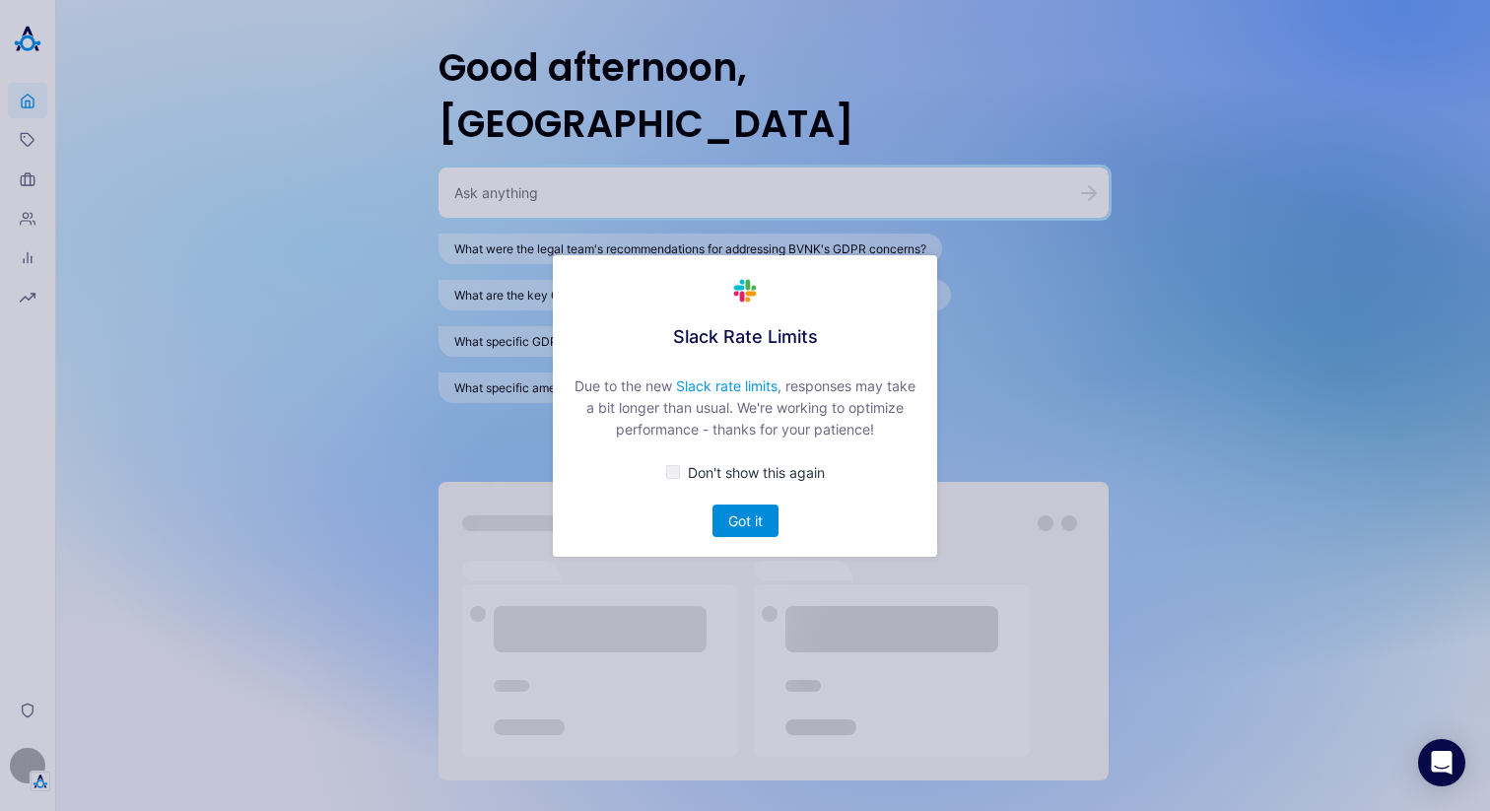
click at [744, 512] on button "Got it" at bounding box center [746, 521] width 66 height 33
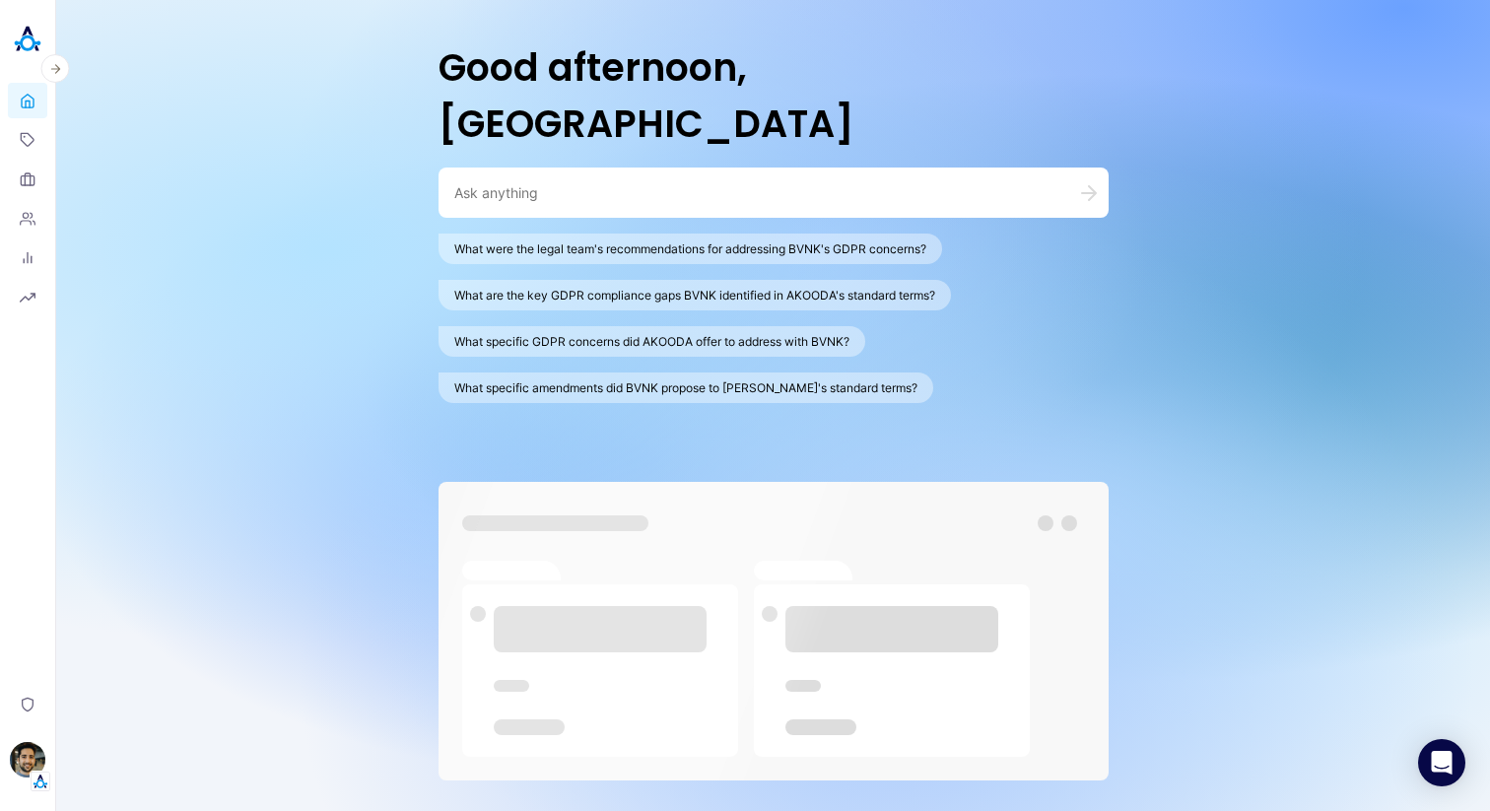
click at [53, 760] on header "Home Topics Organizations People Analytics Reports Privacy [PERSON_NAME]" at bounding box center [28, 405] width 56 height 811
click at [38, 760] on img "button" at bounding box center [27, 759] width 35 height 35
click at [124, 661] on link "Backoffice" at bounding box center [136, 665] width 146 height 31
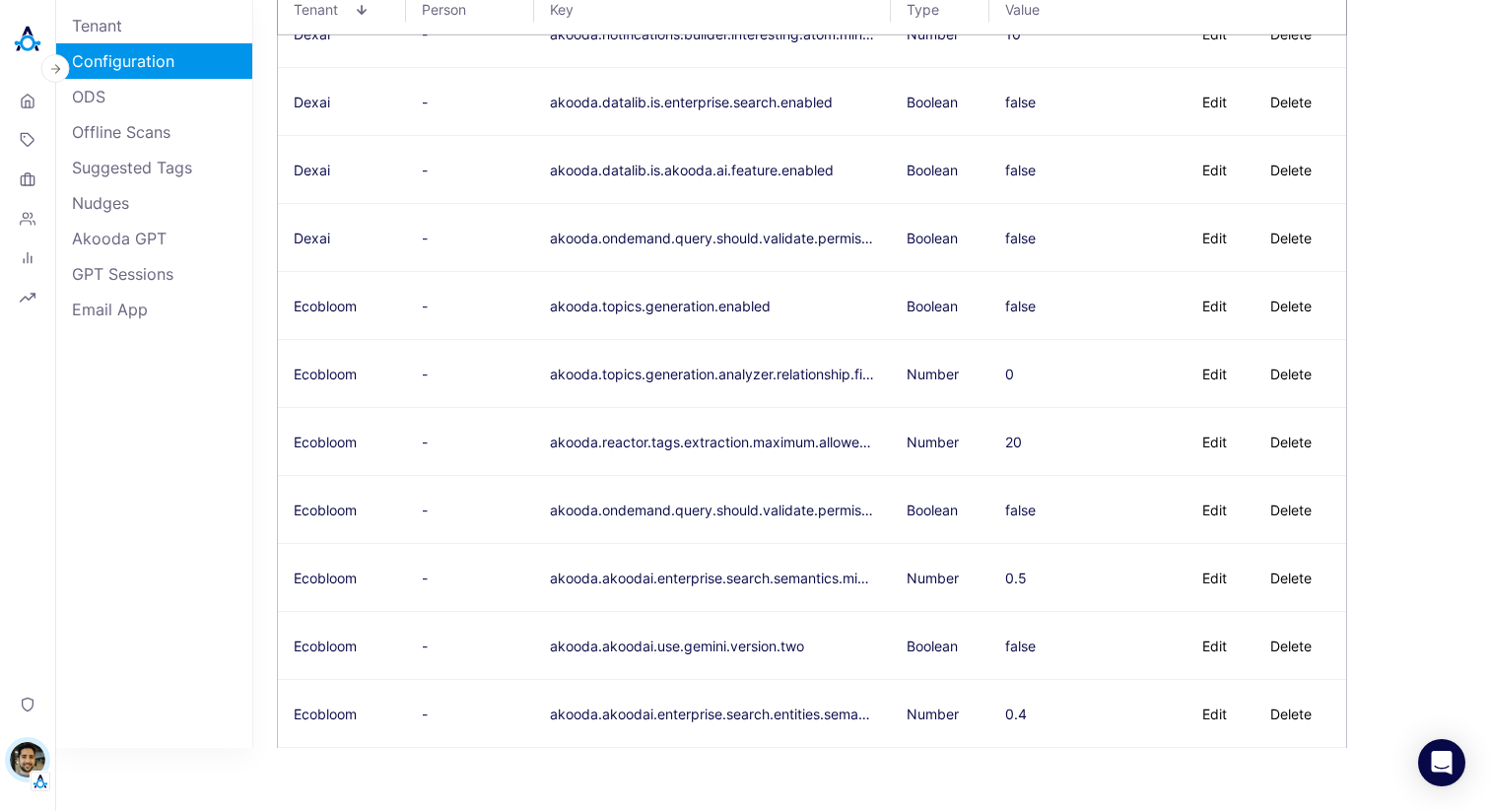
scroll to position [12246, 0]
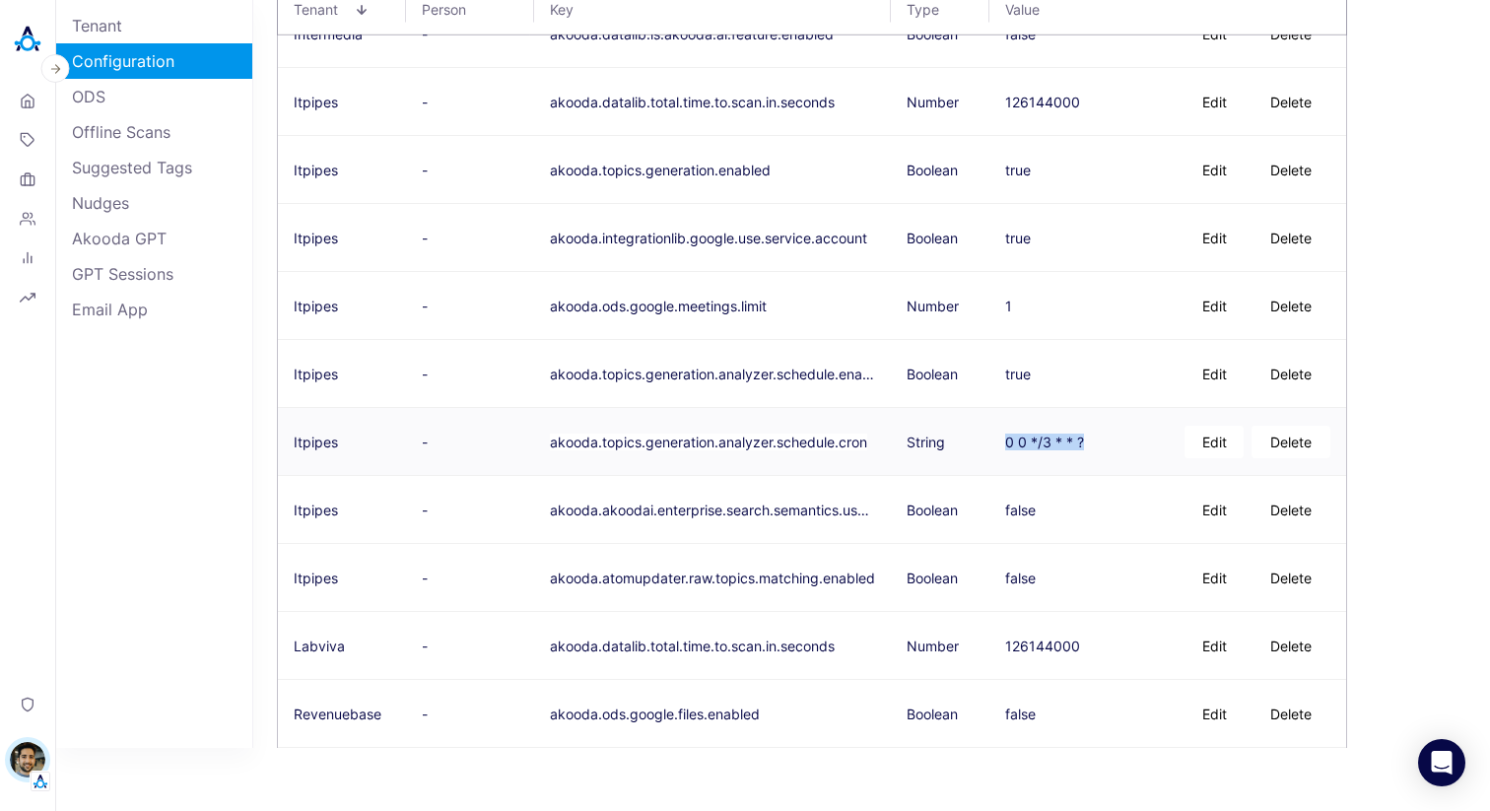
drag, startPoint x: 1002, startPoint y: 444, endPoint x: 1100, endPoint y: 437, distance: 97.8
click at [1101, 437] on td "0 0 */3 * * ? Edit Delete" at bounding box center [1168, 442] width 357 height 68
click at [1194, 439] on button "Edit" at bounding box center [1214, 442] width 59 height 33
click at [1012, 431] on textarea "0 0 */3 * * ?" at bounding box center [1014, 441] width 18 height 49
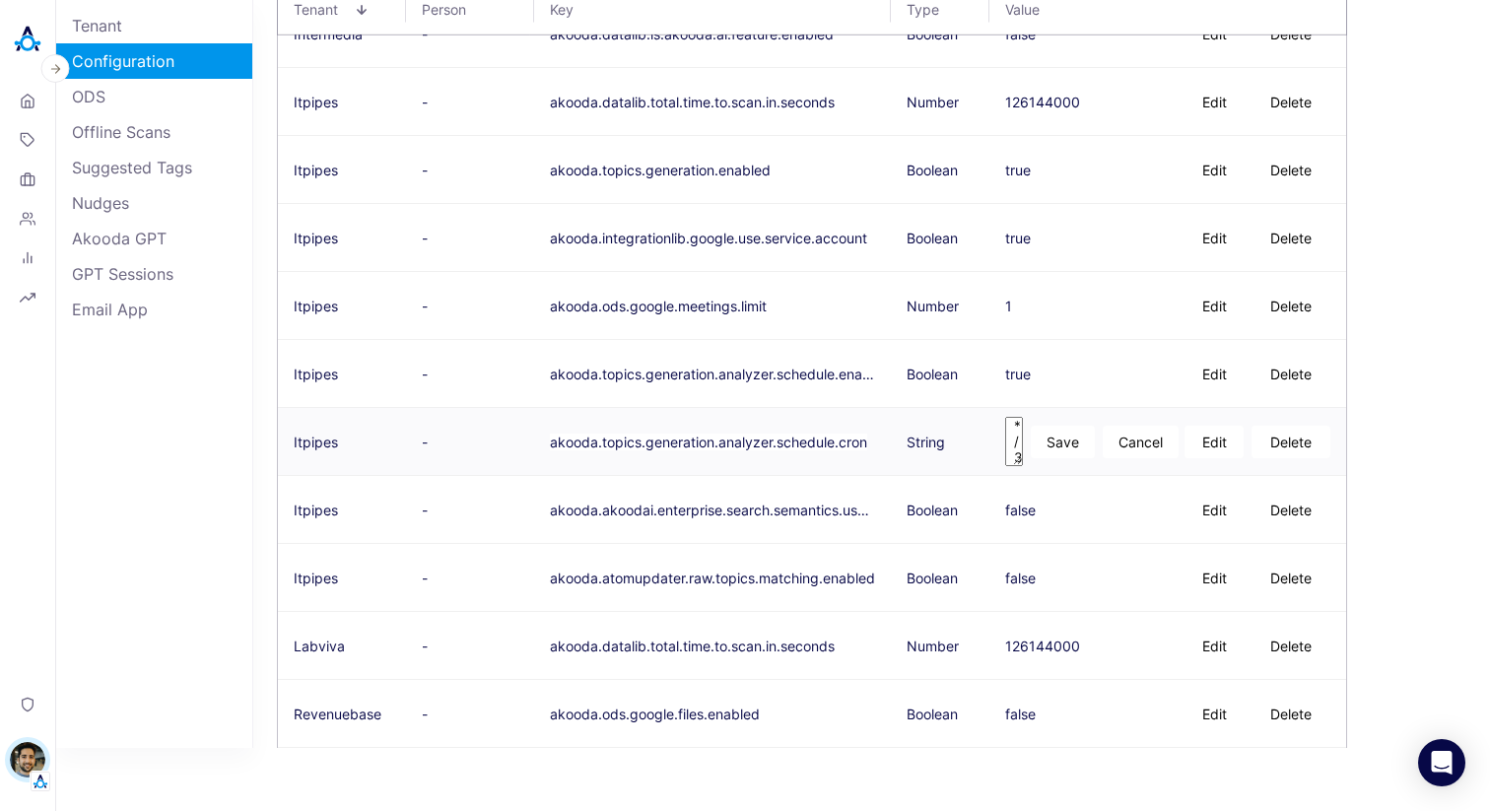
click at [1142, 435] on button "Cancel" at bounding box center [1141, 442] width 76 height 33
click at [1199, 439] on button "Edit" at bounding box center [1214, 442] width 59 height 33
click at [1014, 442] on textarea "0 0 */3 * * ?" at bounding box center [1014, 441] width 18 height 49
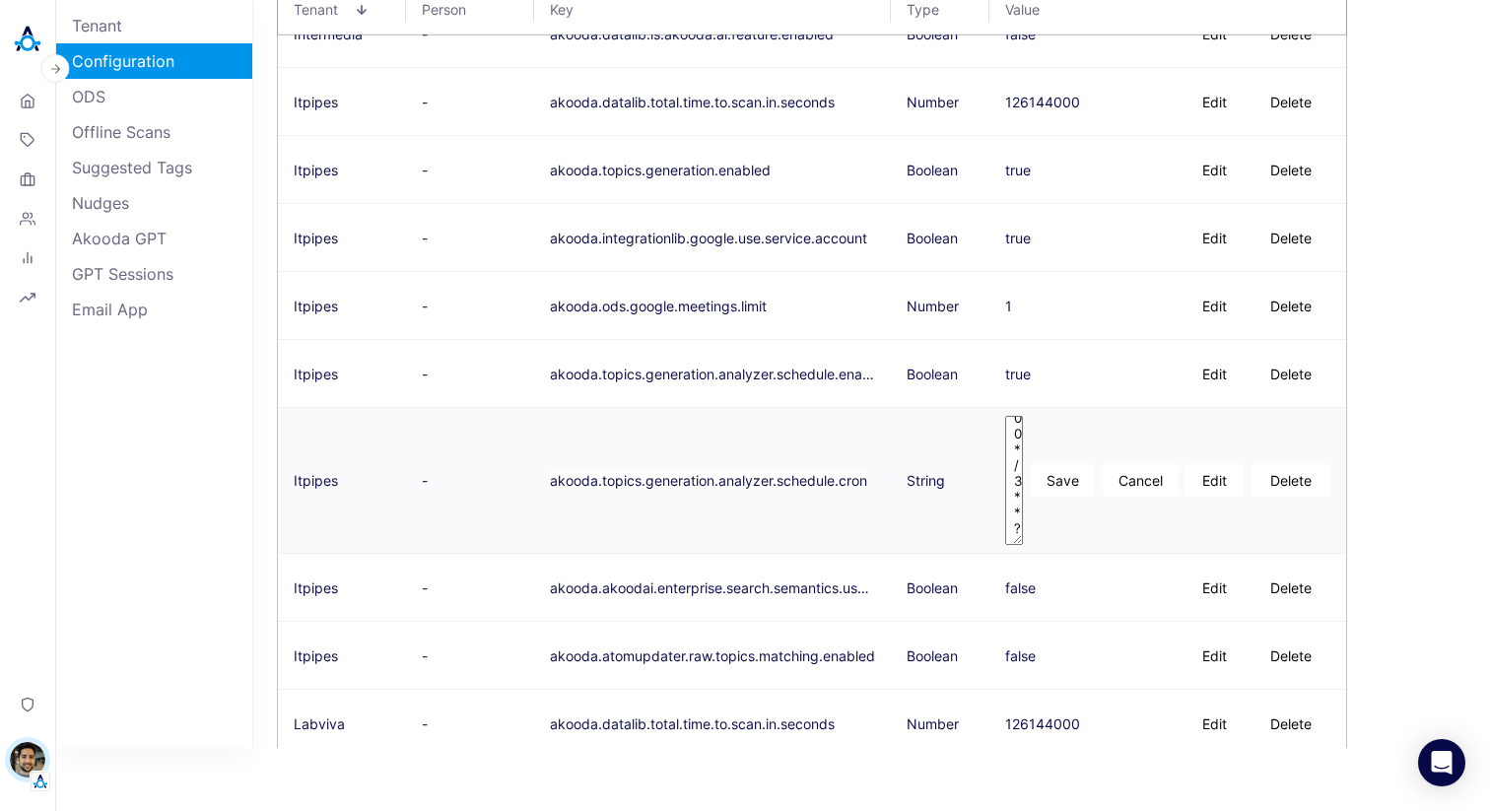
scroll to position [0, 0]
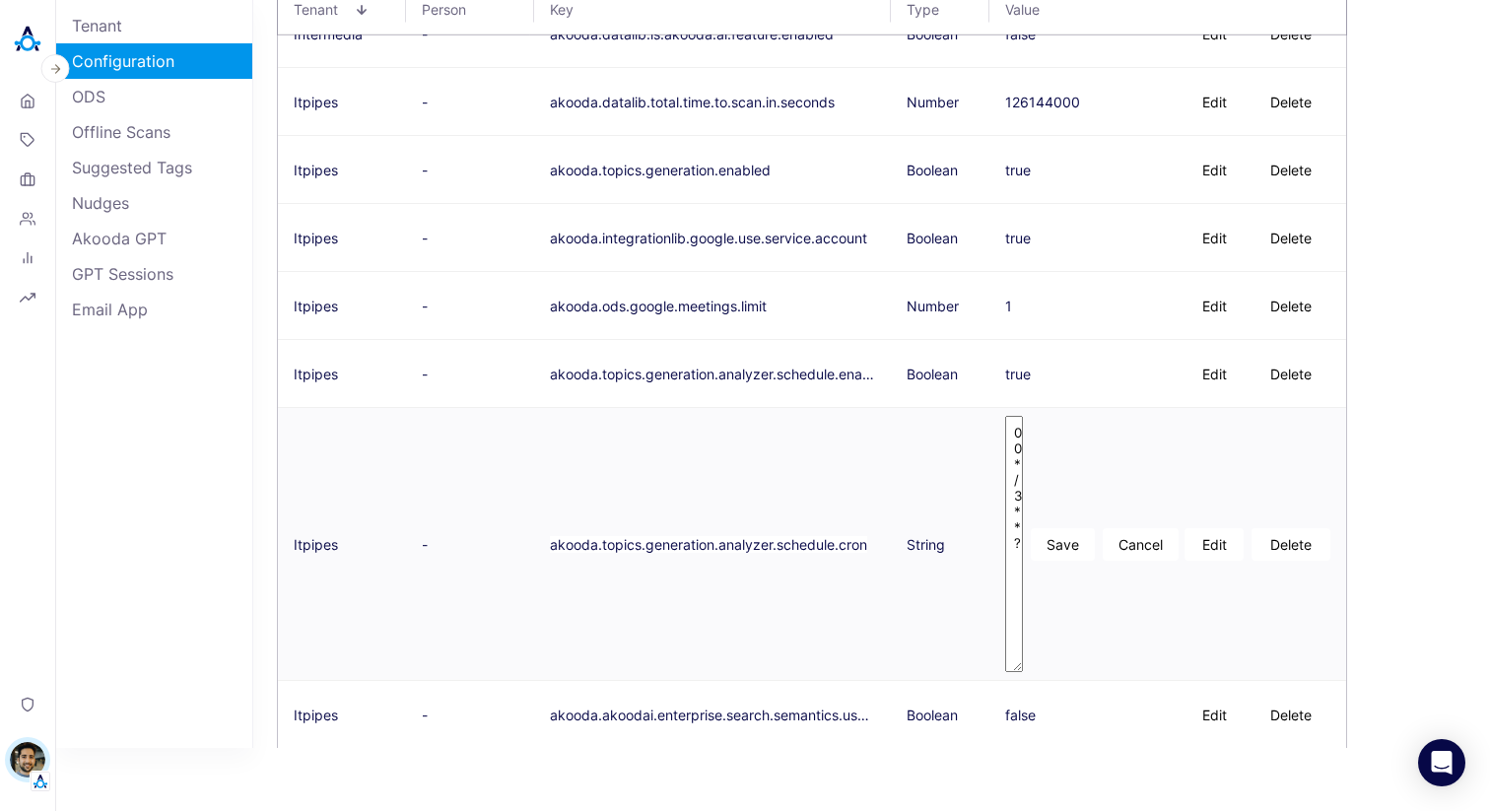
drag, startPoint x: 1018, startPoint y: 462, endPoint x: 1142, endPoint y: 669, distance: 241.4
click at [1142, 669] on div "0 0 */3 * * ? Save Cancel" at bounding box center [1083, 544] width 156 height 256
click at [1020, 495] on textarea "0 0 */3 * * ?" at bounding box center [1014, 544] width 18 height 256
type textarea "0 0 */2 * * ?"
click at [1065, 540] on button "Save" at bounding box center [1063, 544] width 64 height 33
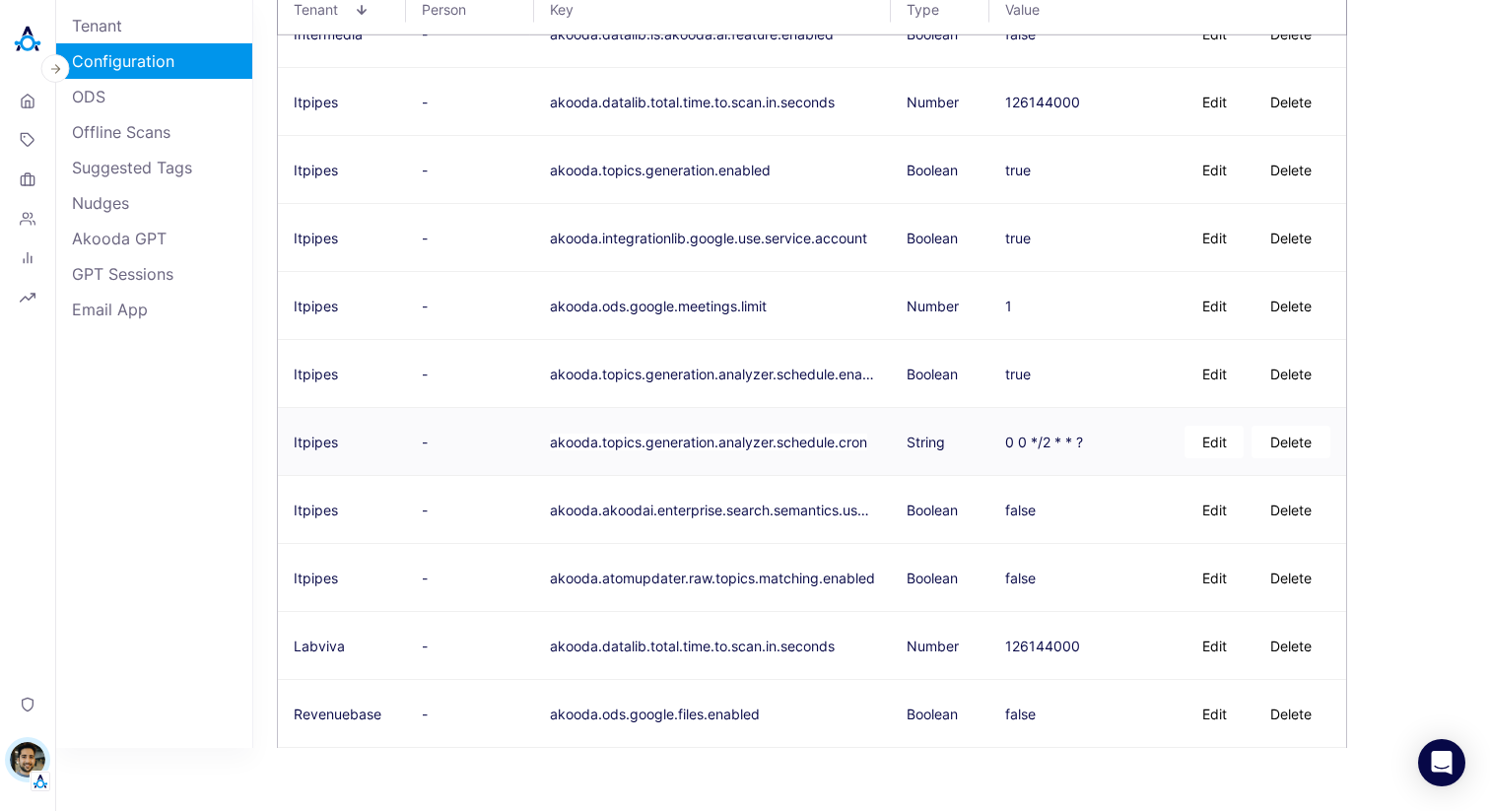
click at [1211, 443] on button "Edit" at bounding box center [1214, 442] width 59 height 33
click at [1014, 450] on textarea "0 0 */2 * * ?" at bounding box center [1014, 441] width 18 height 49
click at [1012, 435] on textarea "0 0 */2 * * ?" at bounding box center [1014, 441] width 18 height 49
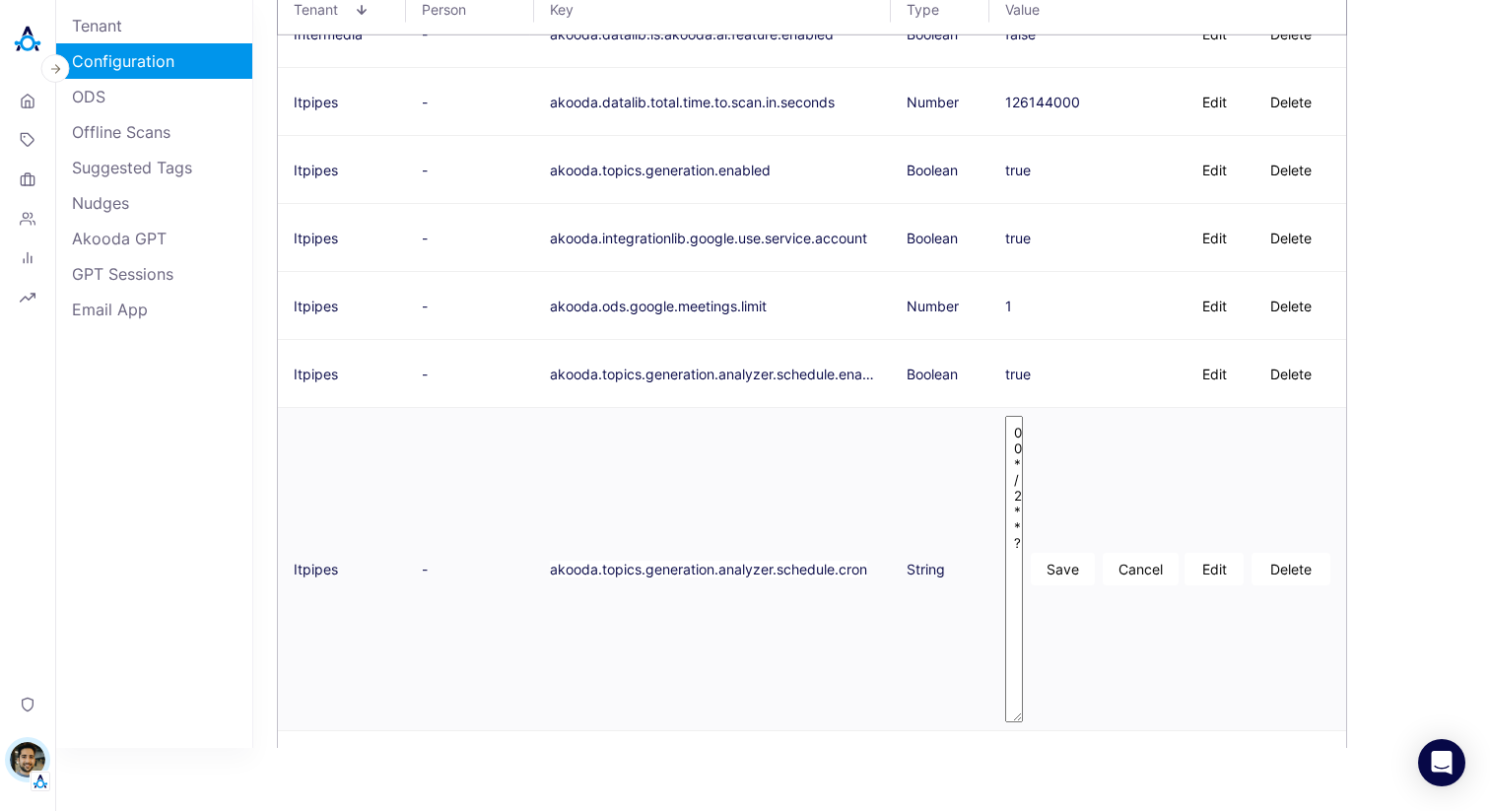
drag, startPoint x: 1019, startPoint y: 454, endPoint x: 1029, endPoint y: 715, distance: 260.4
click at [1029, 715] on div "0 0 */2 * * ? Save Cancel" at bounding box center [1083, 569] width 156 height 307
drag, startPoint x: 1012, startPoint y: 496, endPoint x: 1030, endPoint y: 496, distance: 17.7
click at [1030, 496] on div "0 0 */2 * * ? Save Cancel" at bounding box center [1083, 570] width 156 height 308
type textarea "0 0 */3* * ?"
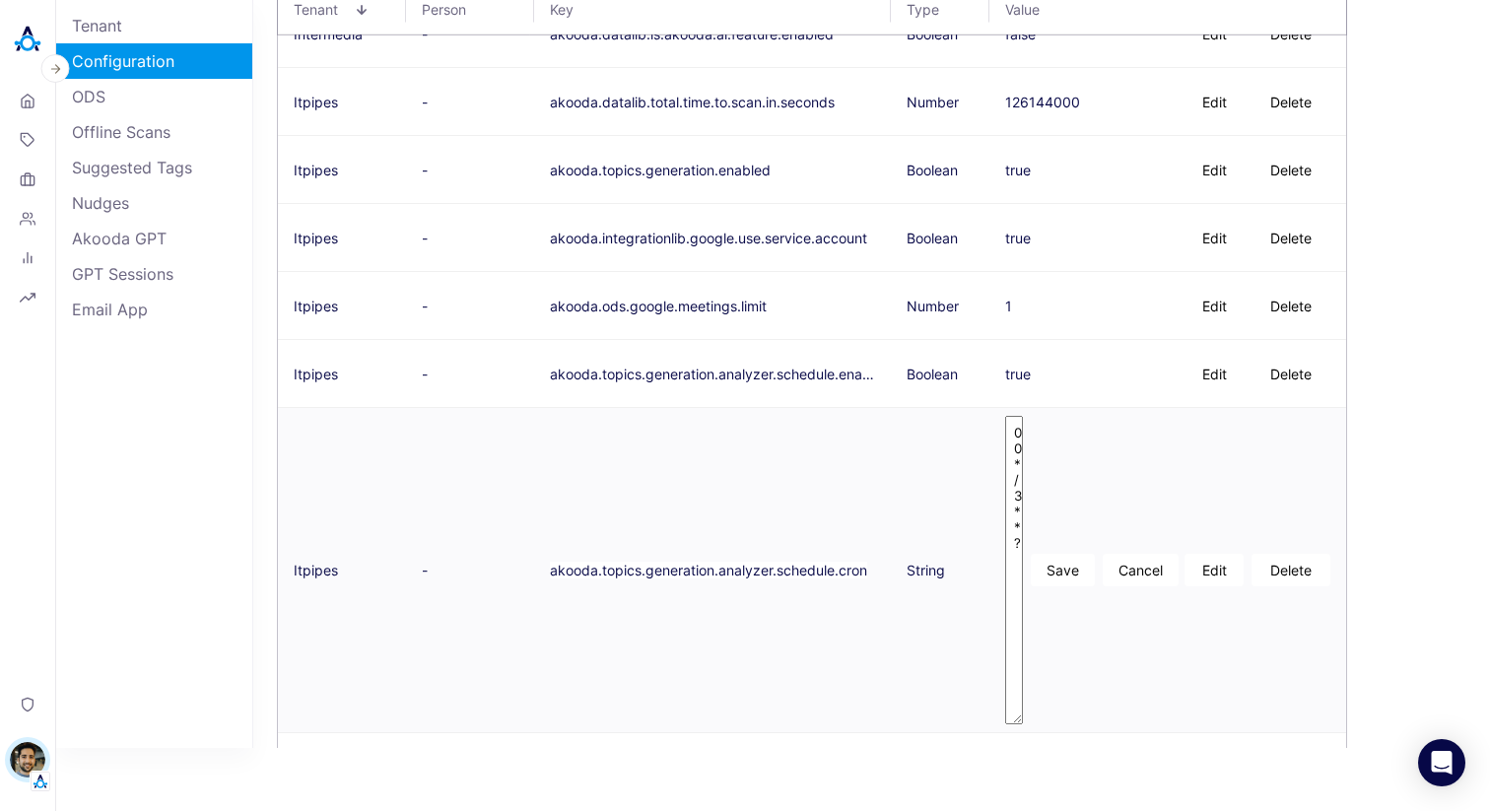
click at [1059, 569] on button "Save" at bounding box center [1063, 570] width 64 height 33
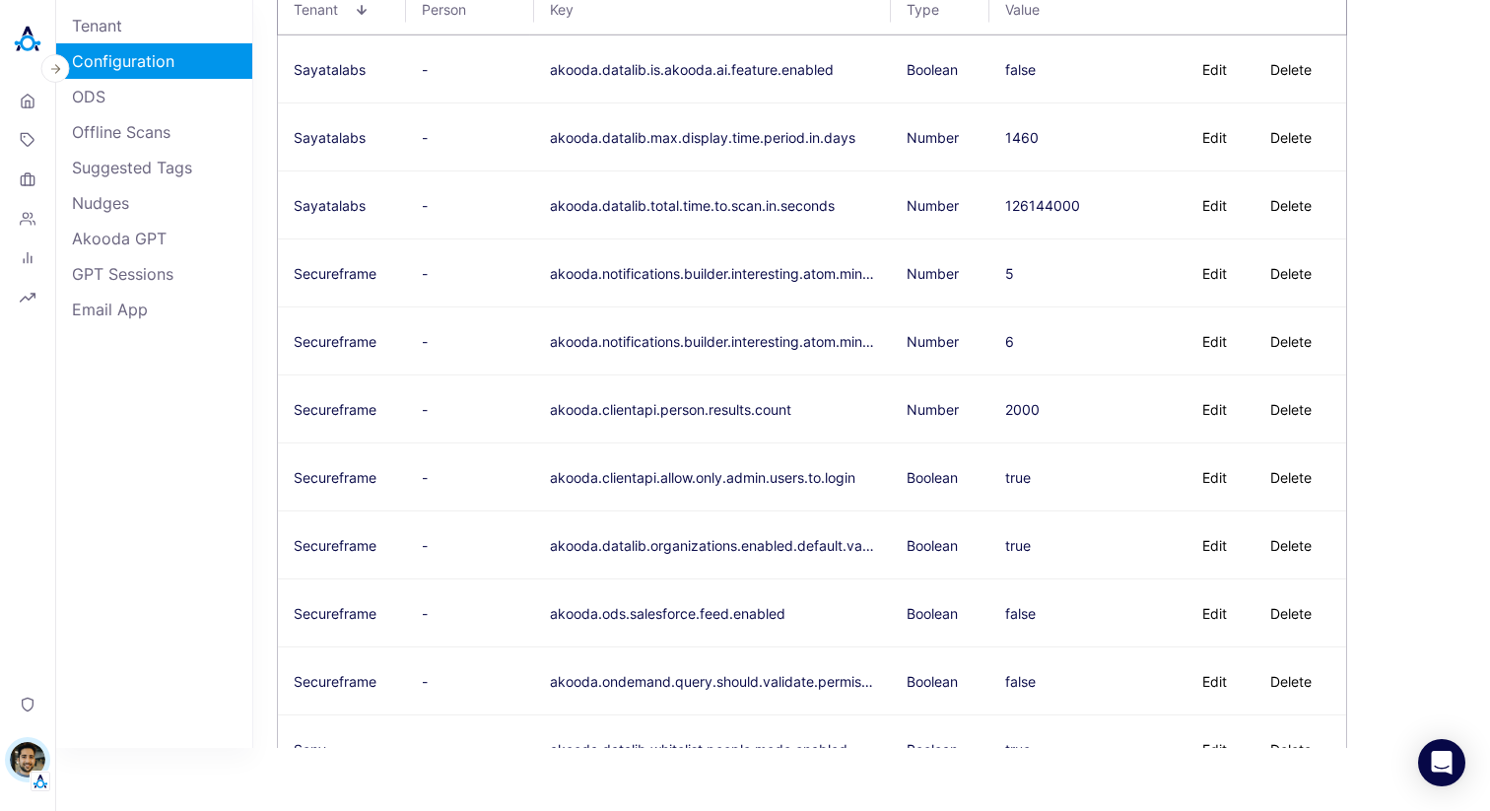
scroll to position [13843, 0]
